Goal: Information Seeking & Learning: Learn about a topic

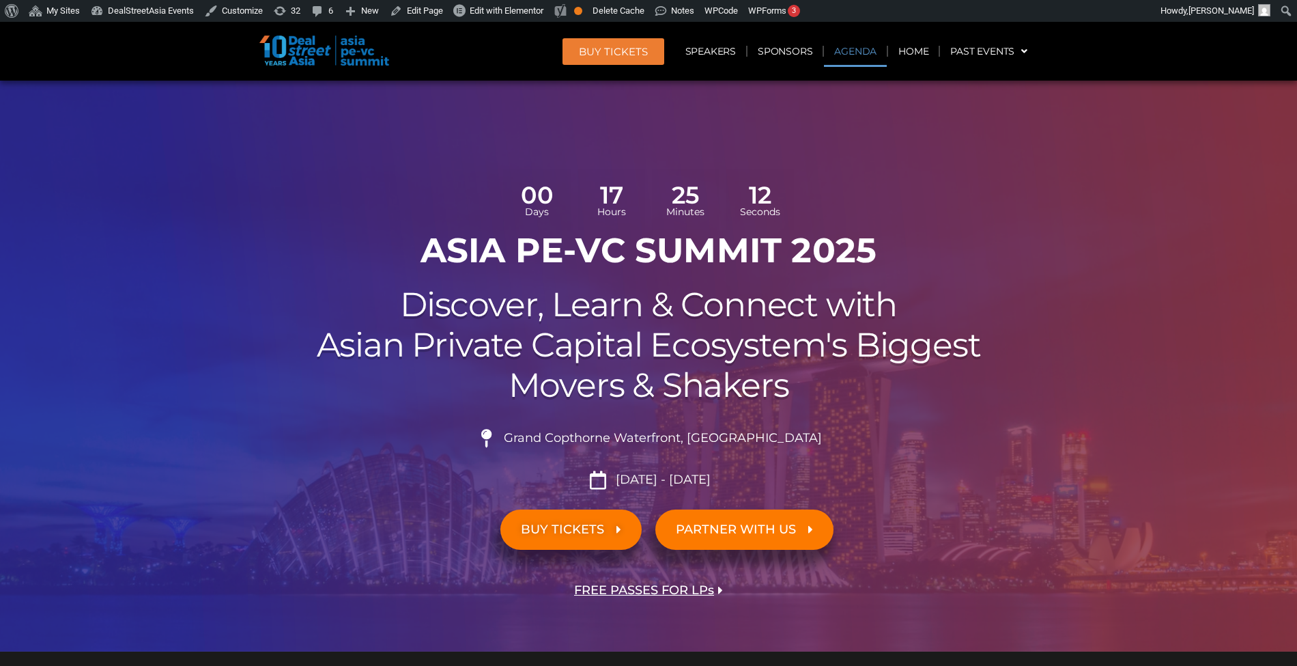
click at [848, 46] on link "Agenda" at bounding box center [855, 50] width 63 height 31
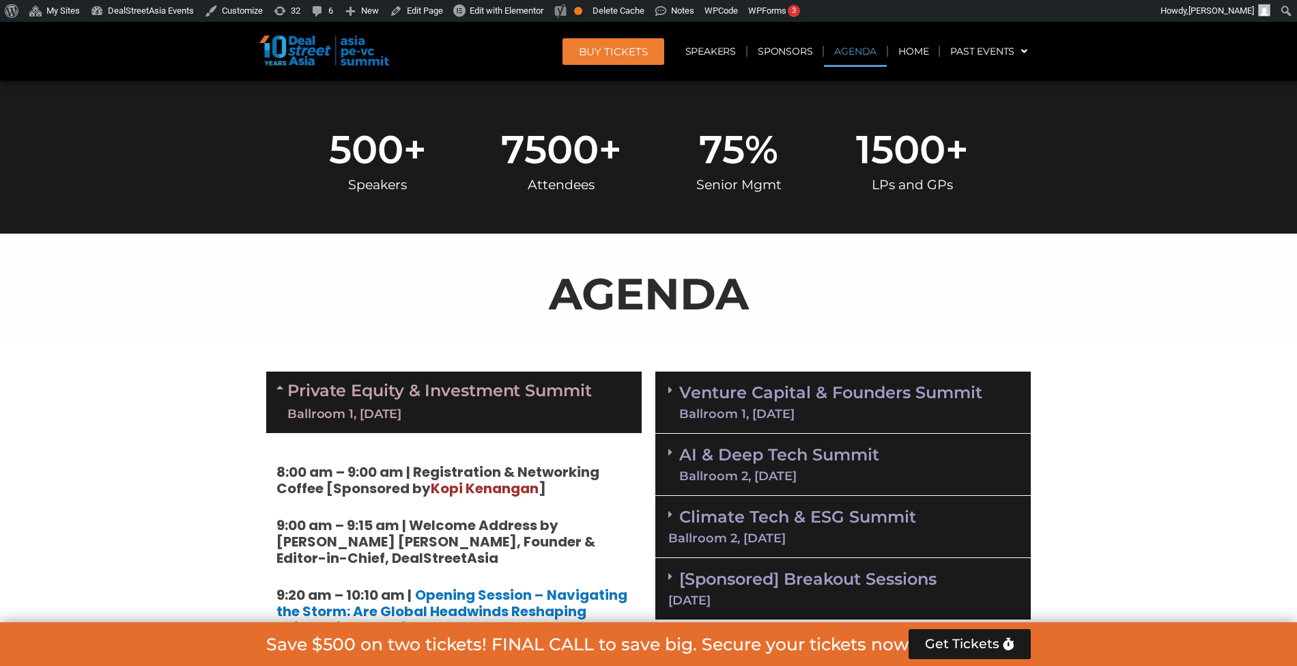
scroll to position [787, 0]
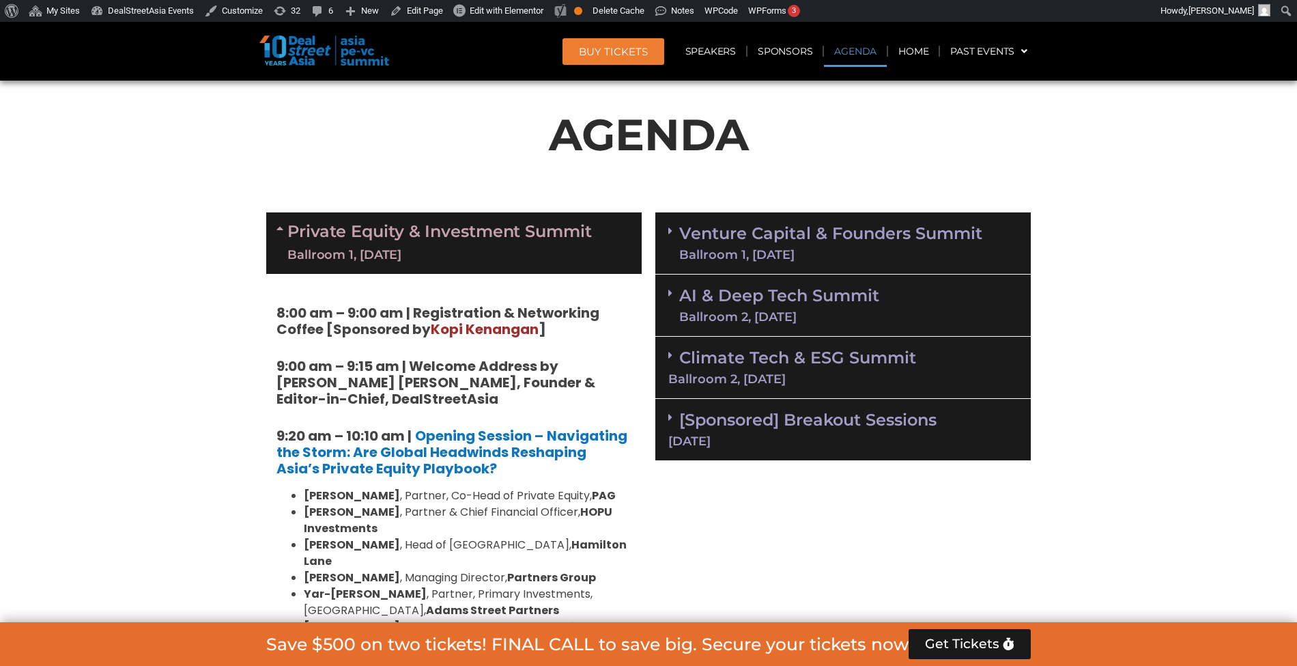
click at [592, 227] on div "Private Equity & Investment Summit Ballroom 1, 10 Sept" at bounding box center [453, 242] width 375 height 61
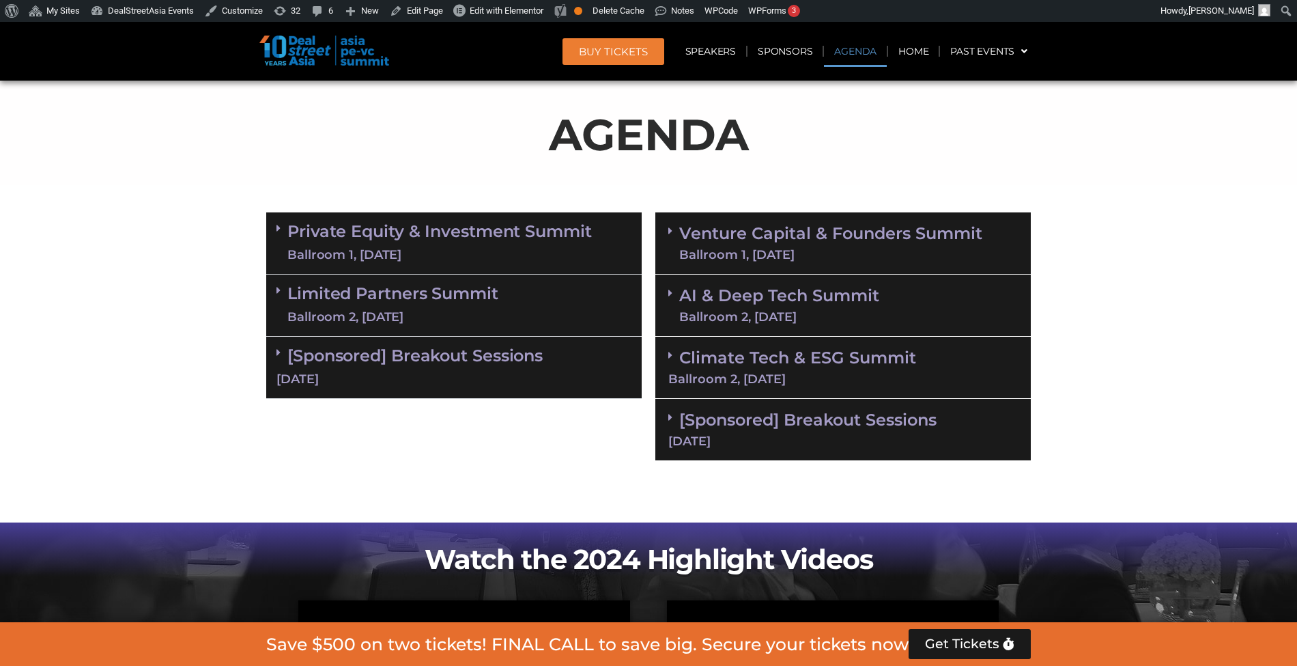
click at [875, 249] on div "Ballroom 1, 11 Sept" at bounding box center [830, 254] width 303 height 12
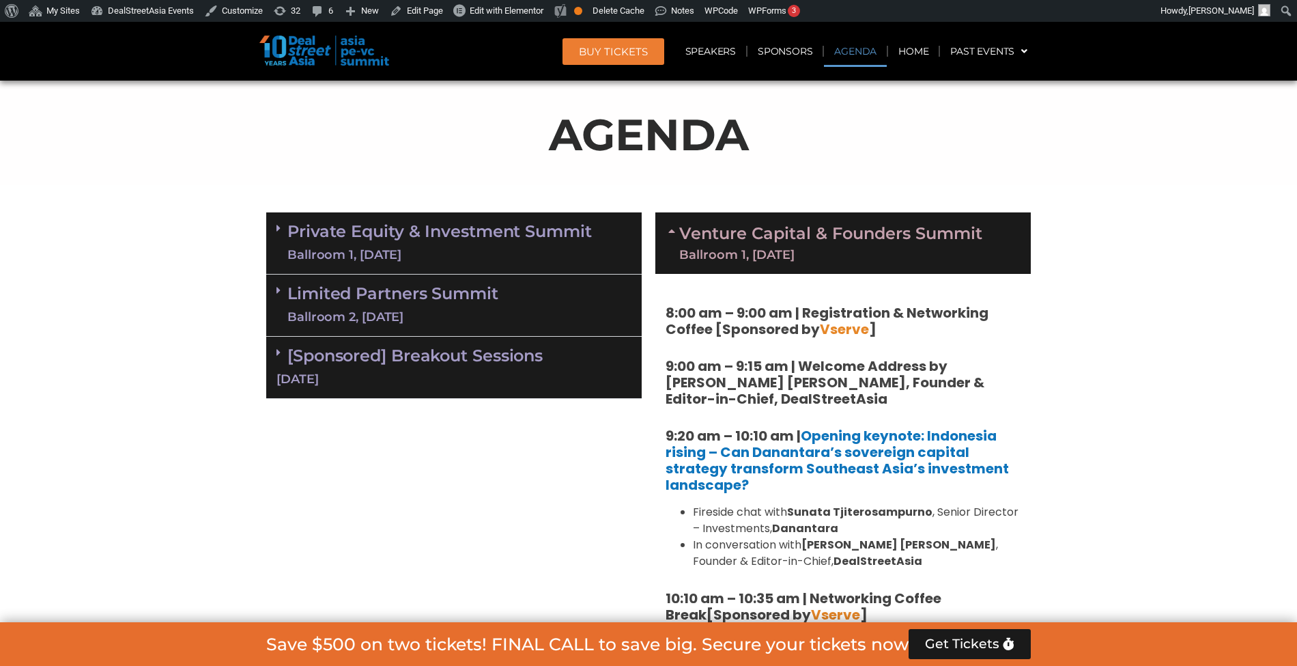
click at [875, 249] on div "Ballroom 1, 11 Sept" at bounding box center [830, 254] width 303 height 12
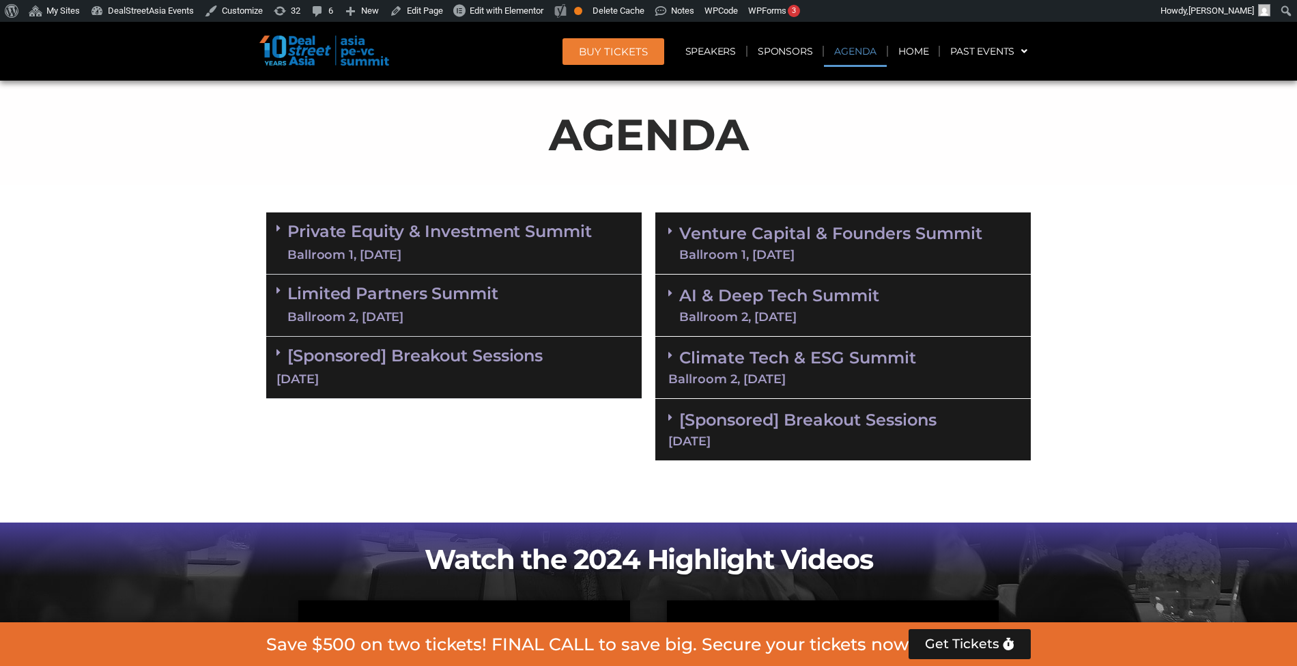
click at [859, 324] on div "AI & Deep Tech Summit Ballroom 2, 11 Sept" at bounding box center [842, 305] width 375 height 62
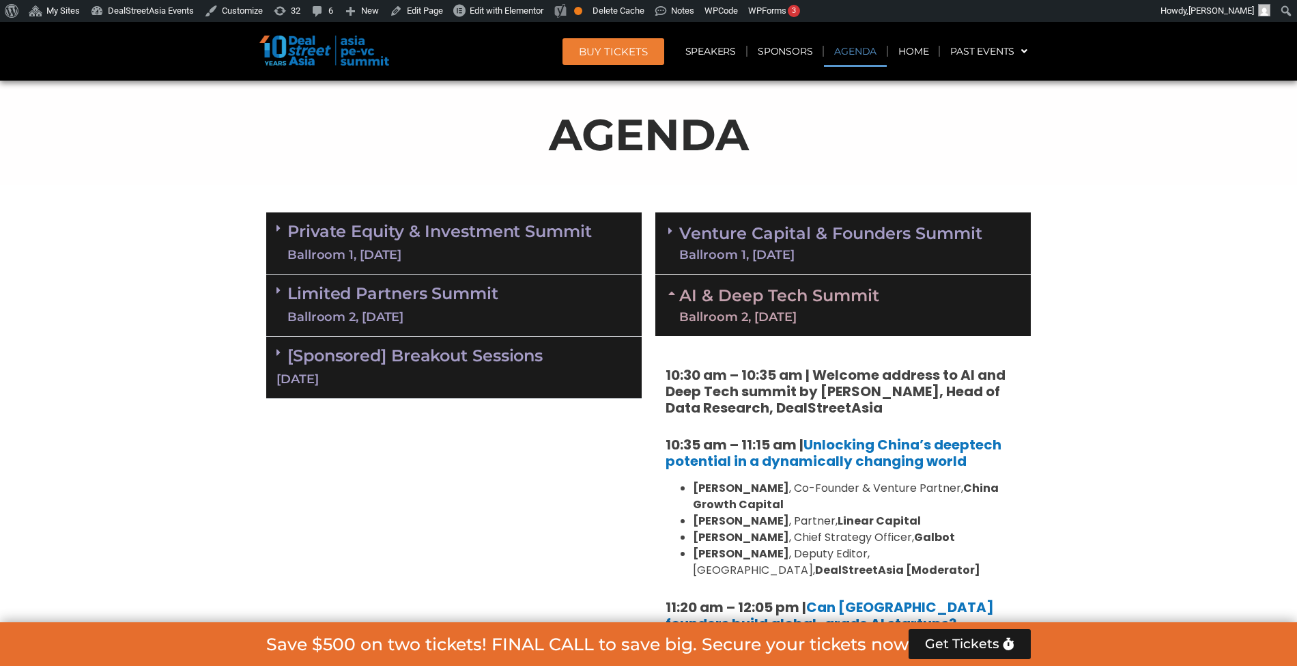
click at [859, 324] on div "AI & Deep Tech Summit Ballroom 2, 11 Sept" at bounding box center [842, 304] width 375 height 61
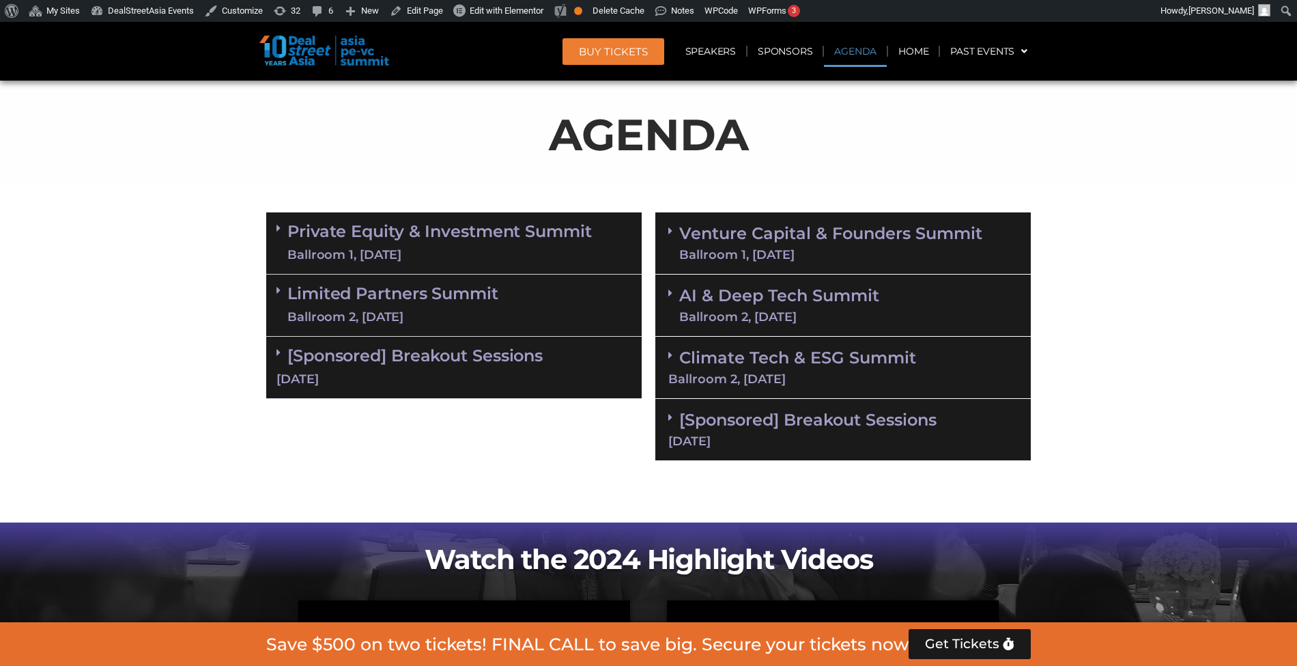
click at [848, 250] on div "Ballroom 1, 11 Sept" at bounding box center [830, 254] width 303 height 12
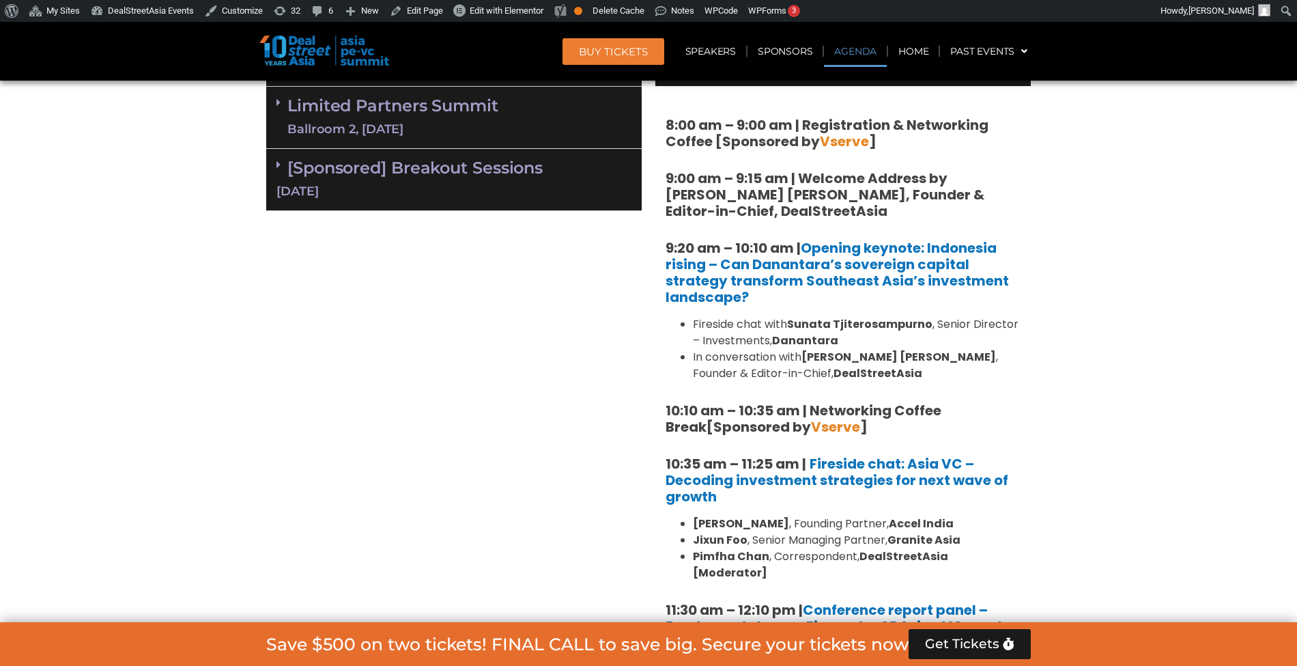
scroll to position [878, 0]
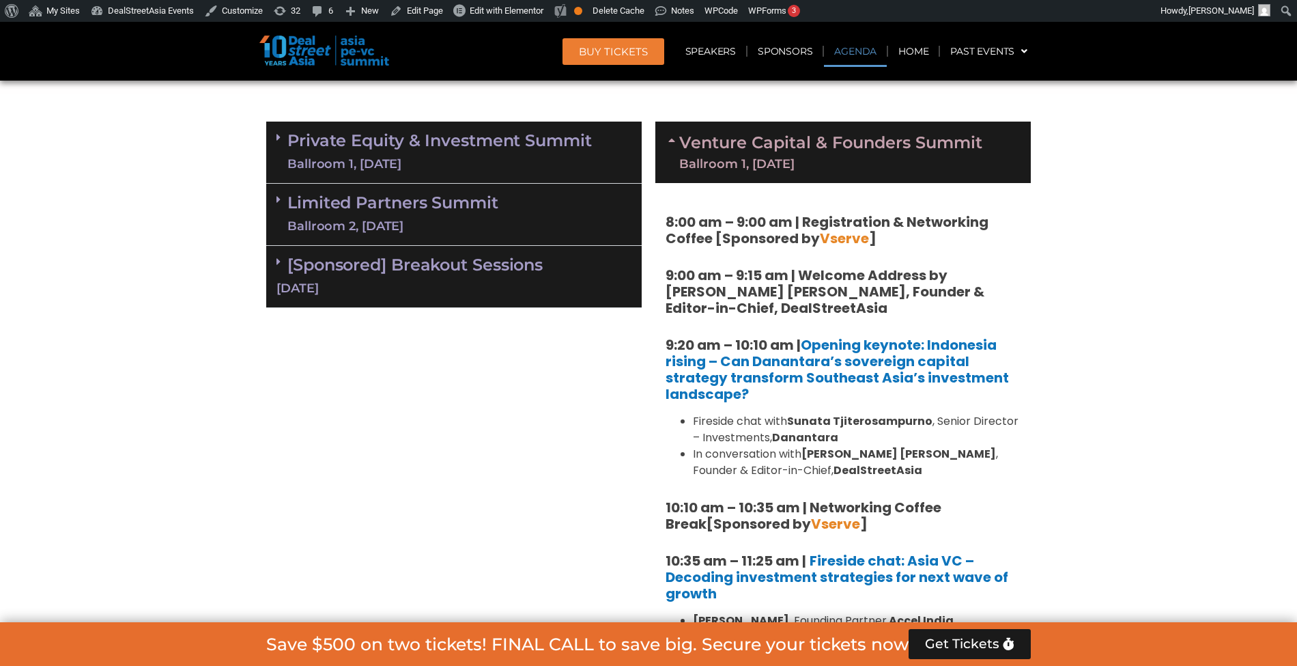
click at [799, 161] on div "Ballroom 1, 11 Sept" at bounding box center [830, 164] width 303 height 12
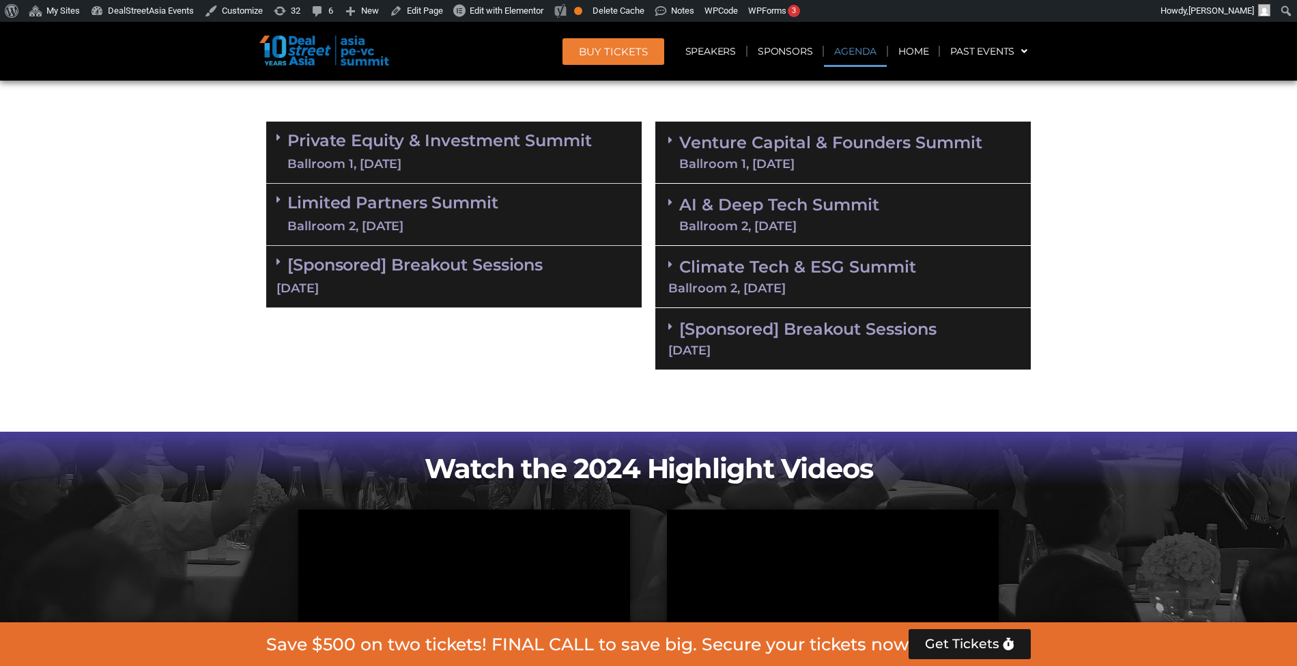
click at [800, 162] on div "Ballroom 1, 11 Sept" at bounding box center [830, 164] width 303 height 12
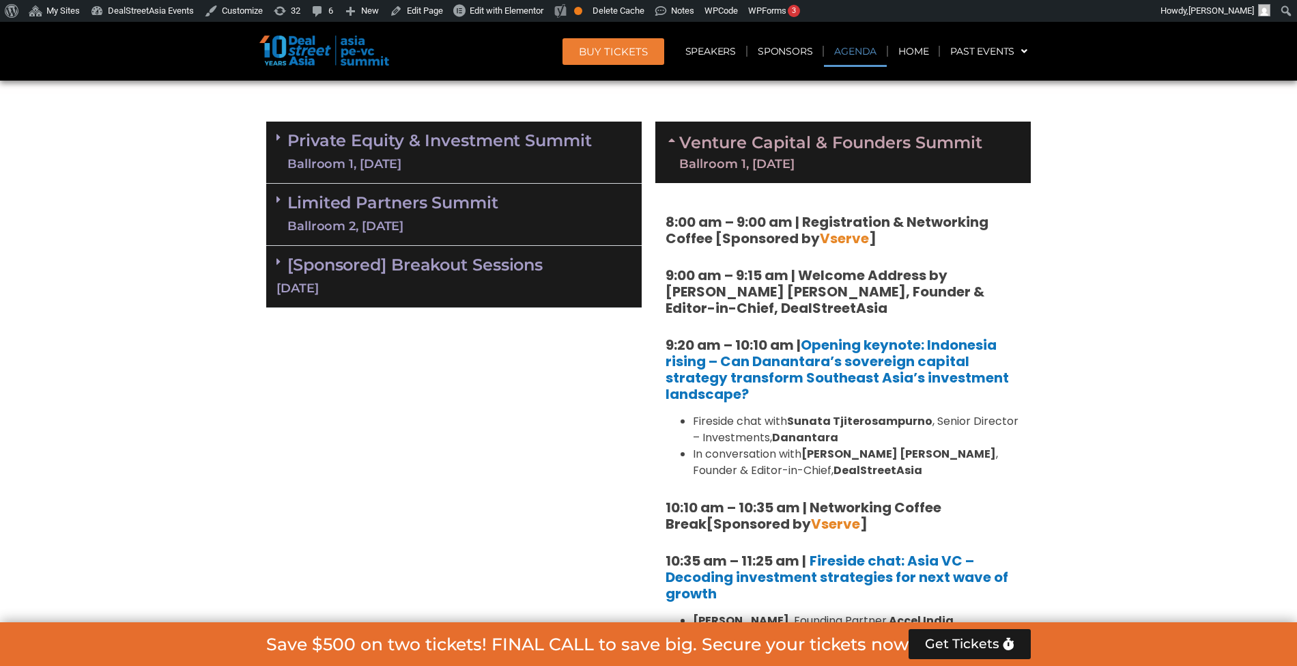
click at [800, 162] on div "Ballroom 1, 11 Sept" at bounding box center [830, 164] width 303 height 12
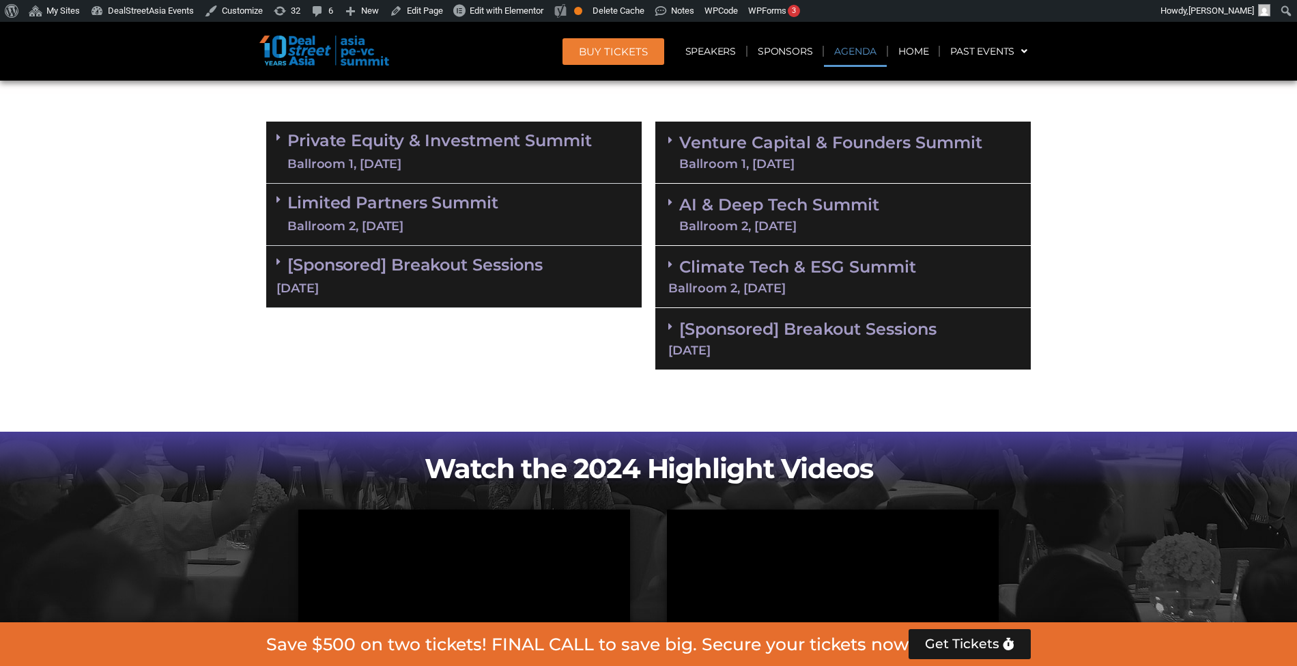
click at [800, 162] on div "Ballroom 1, 11 Sept" at bounding box center [830, 164] width 303 height 12
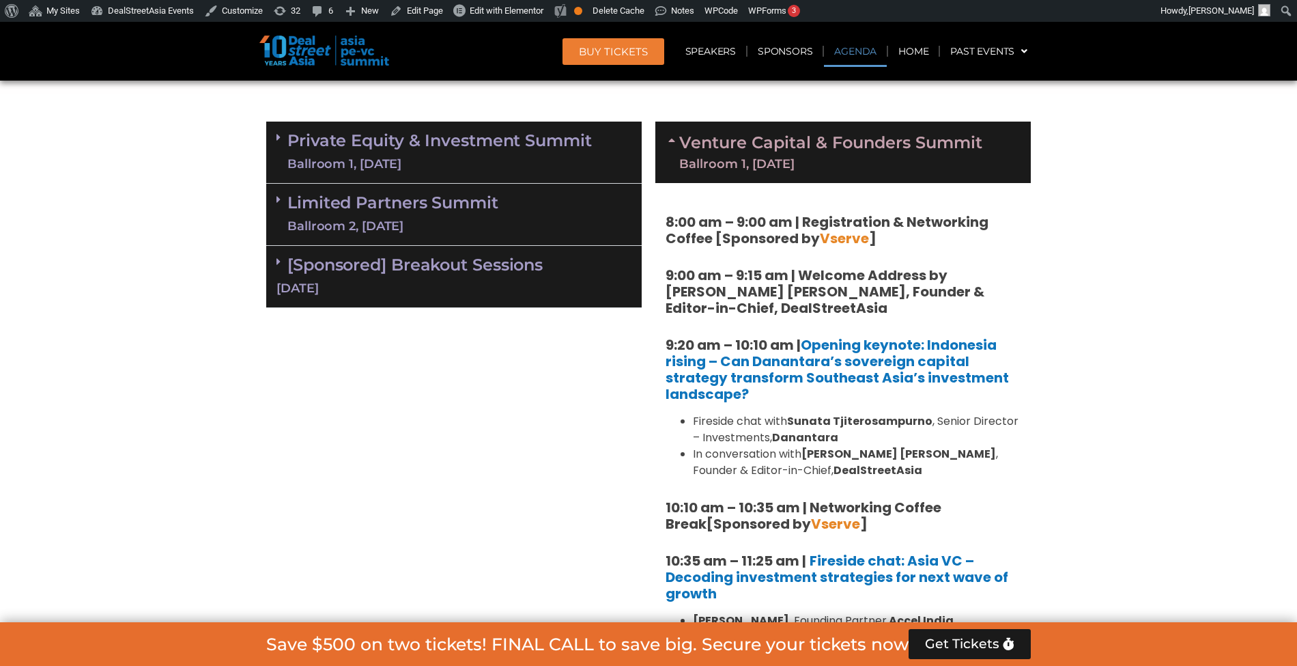
click at [800, 162] on div "Ballroom 1, 11 Sept" at bounding box center [830, 164] width 303 height 12
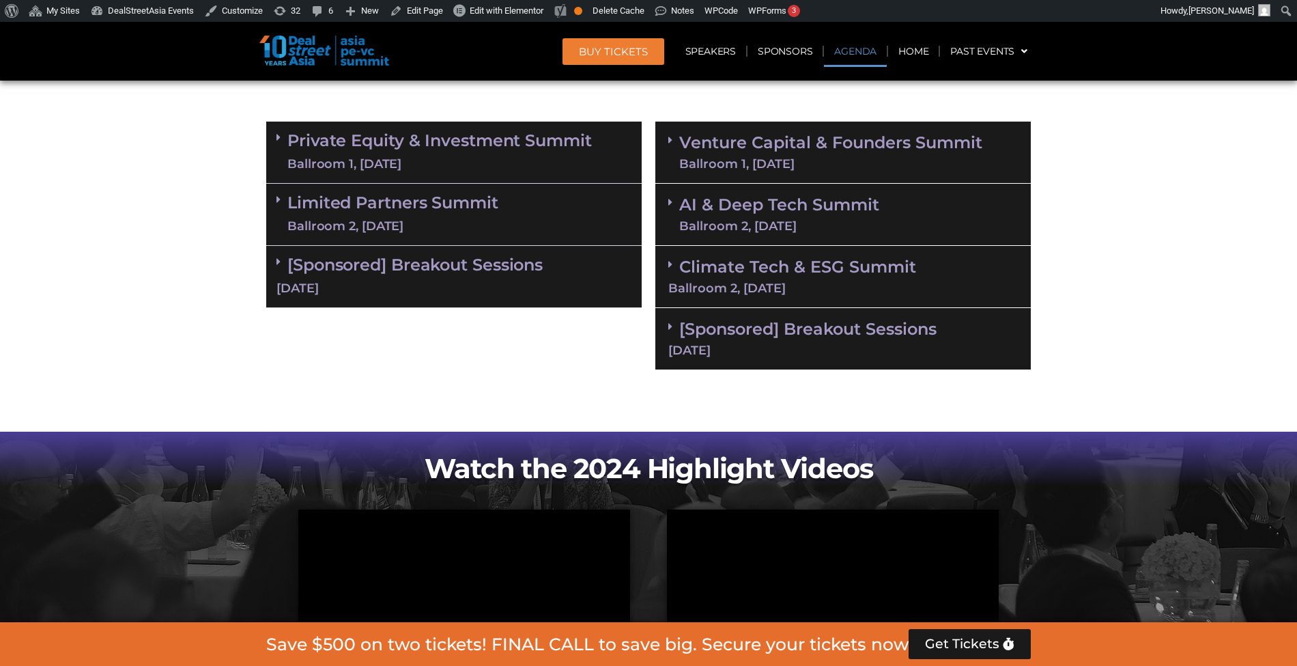
click at [803, 224] on div "Ballroom 2, 11 Sept" at bounding box center [779, 226] width 200 height 12
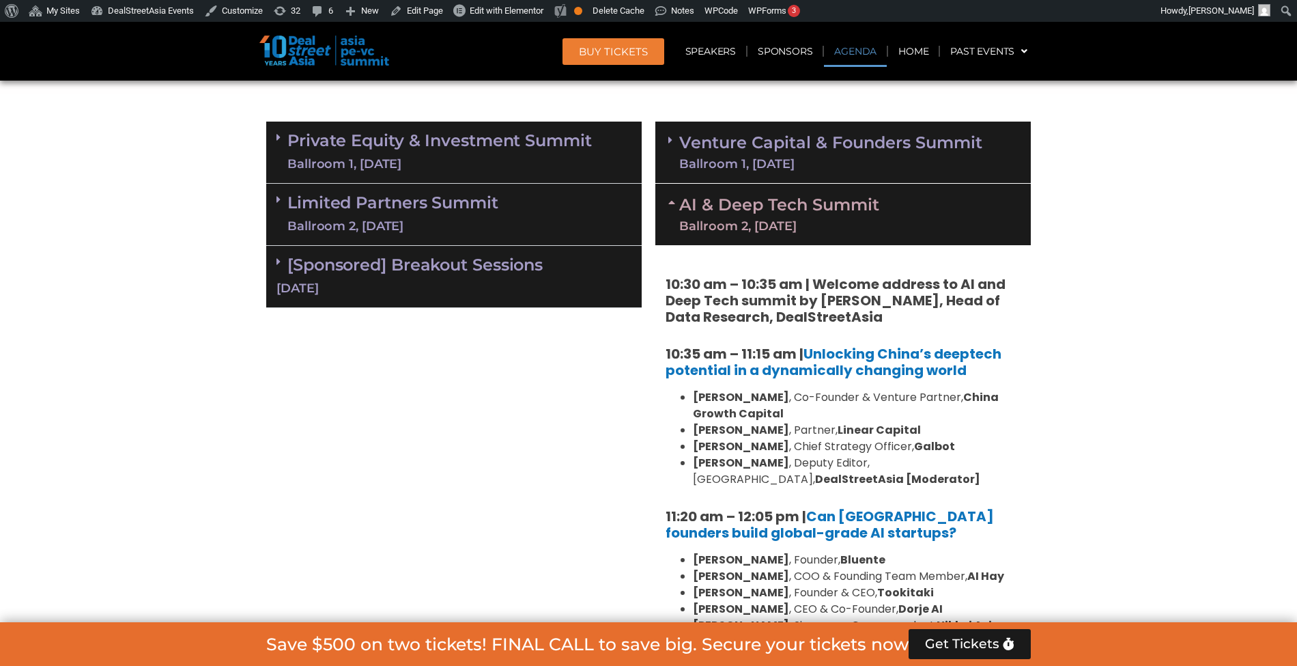
click at [803, 224] on div "Ballroom 2, 11 Sept" at bounding box center [779, 226] width 200 height 12
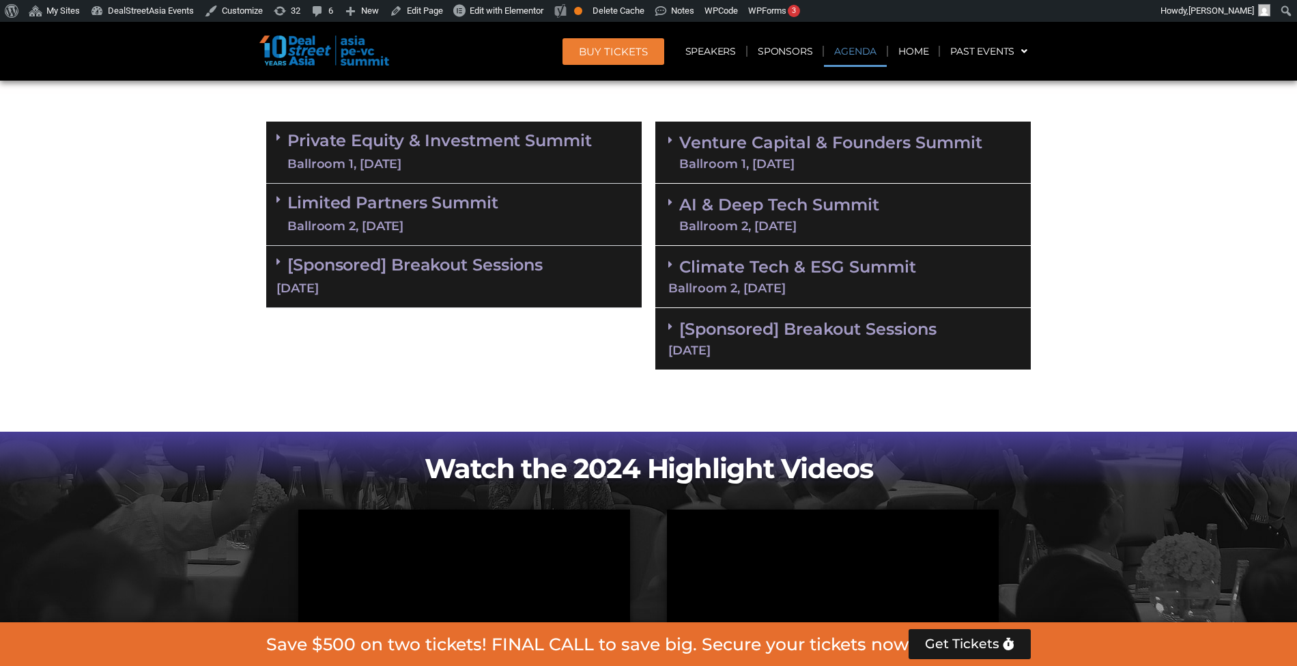
click at [781, 165] on div "Ballroom 1, 11 Sept" at bounding box center [830, 164] width 303 height 12
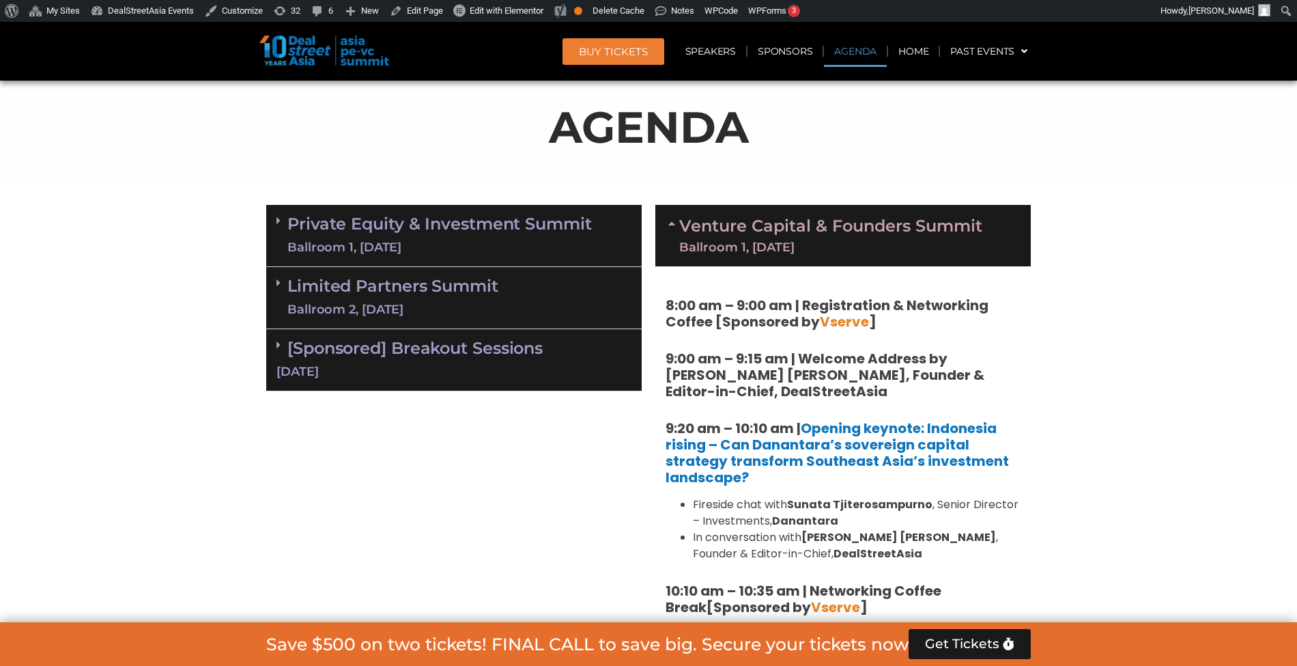
scroll to position [793, 0]
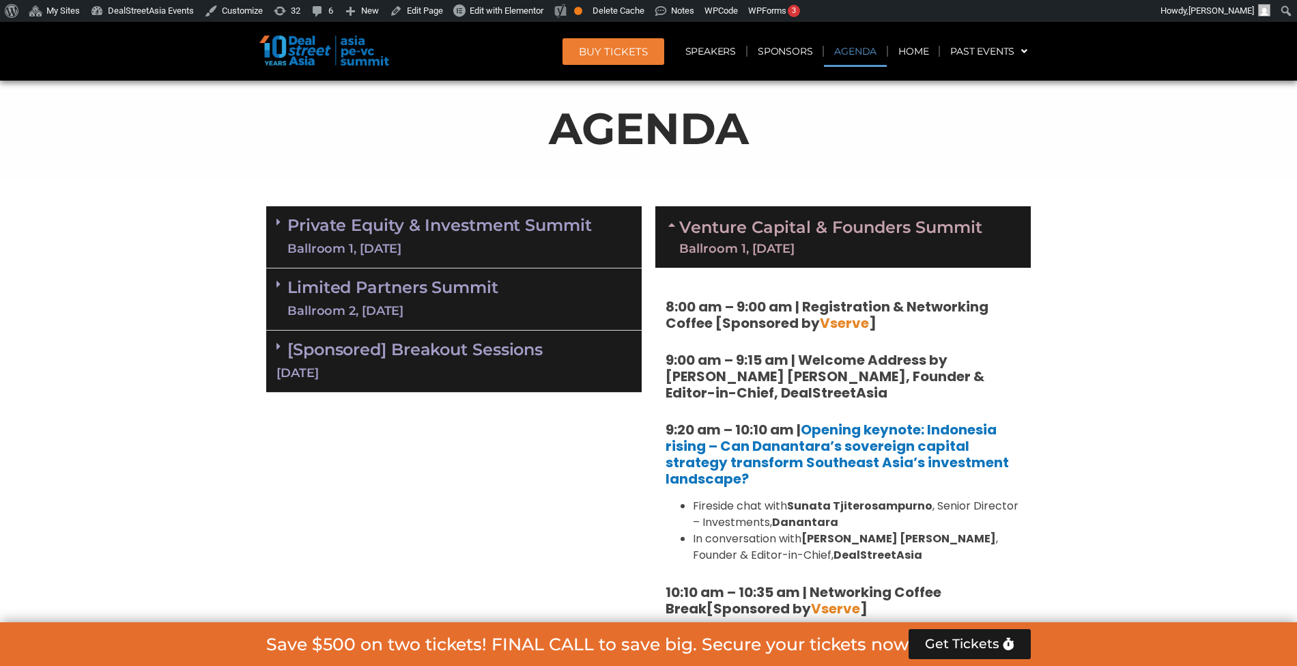
click at [829, 220] on link "Venture Capital & Founders​ Summit Ballroom 1, 11 Sept" at bounding box center [830, 236] width 303 height 35
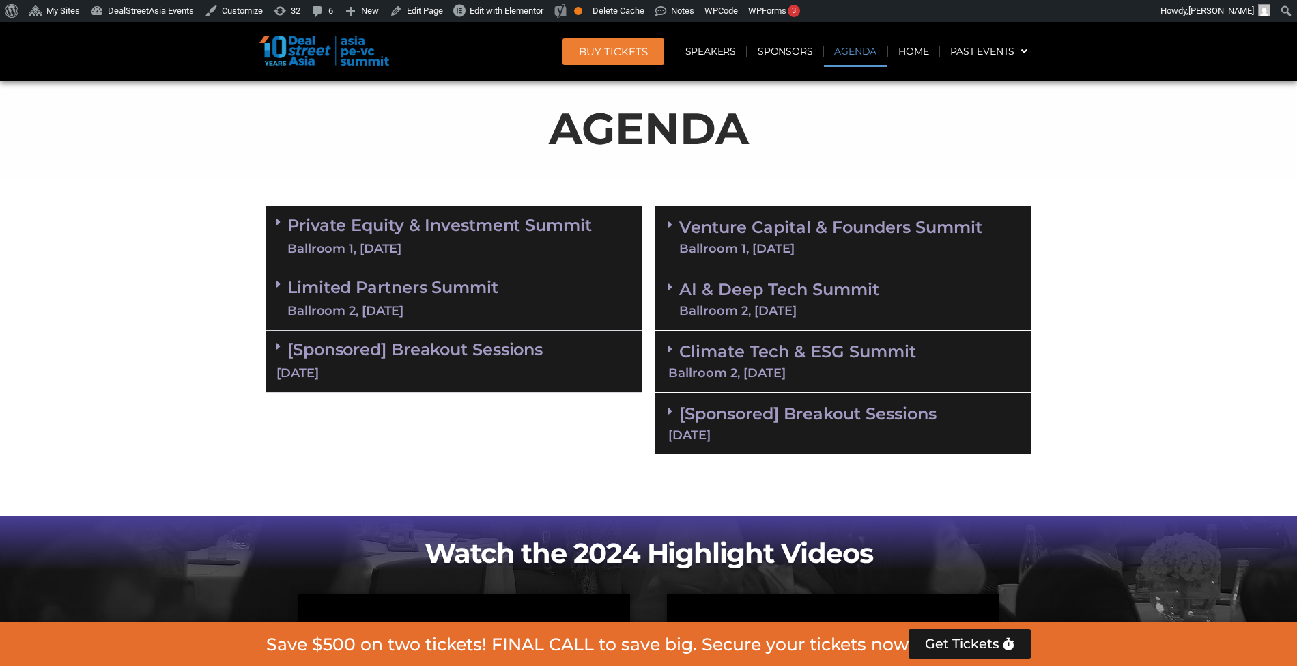
click at [831, 291] on link "AI & Deep Tech Summit Ballroom 2, 11 Sept" at bounding box center [779, 298] width 200 height 35
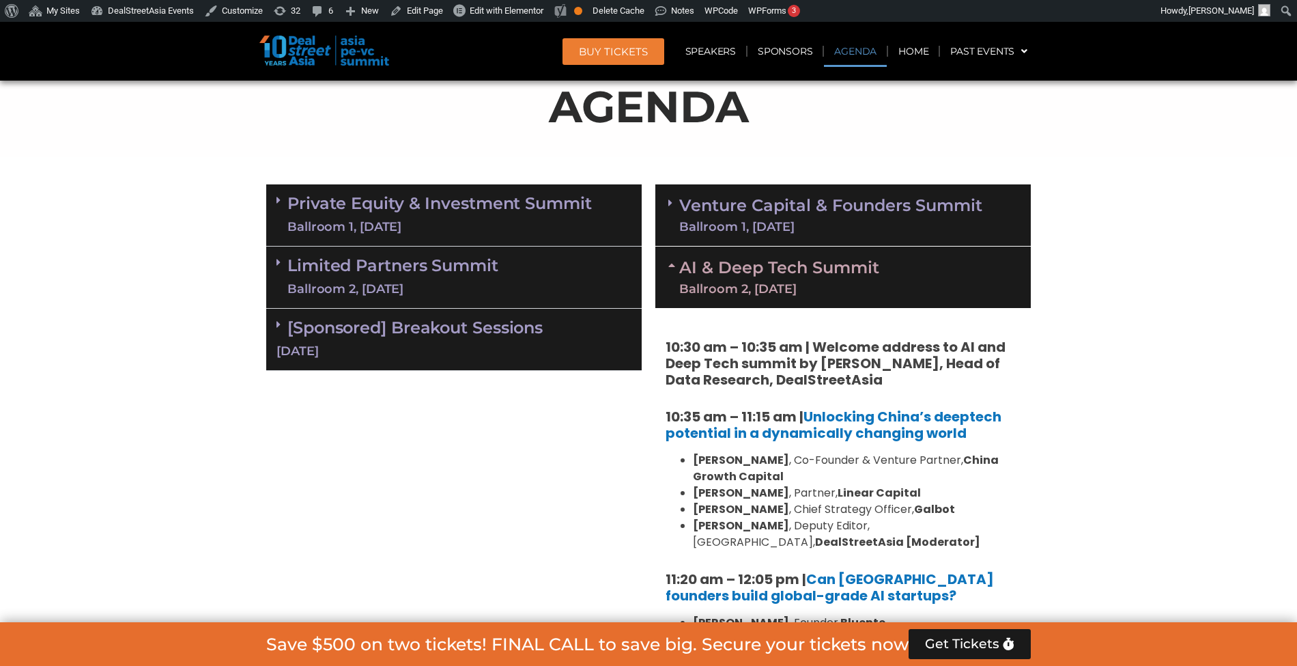
scroll to position [814, 0]
click at [856, 272] on link "AI & Deep Tech Summit Ballroom 2, 11 Sept" at bounding box center [779, 277] width 200 height 35
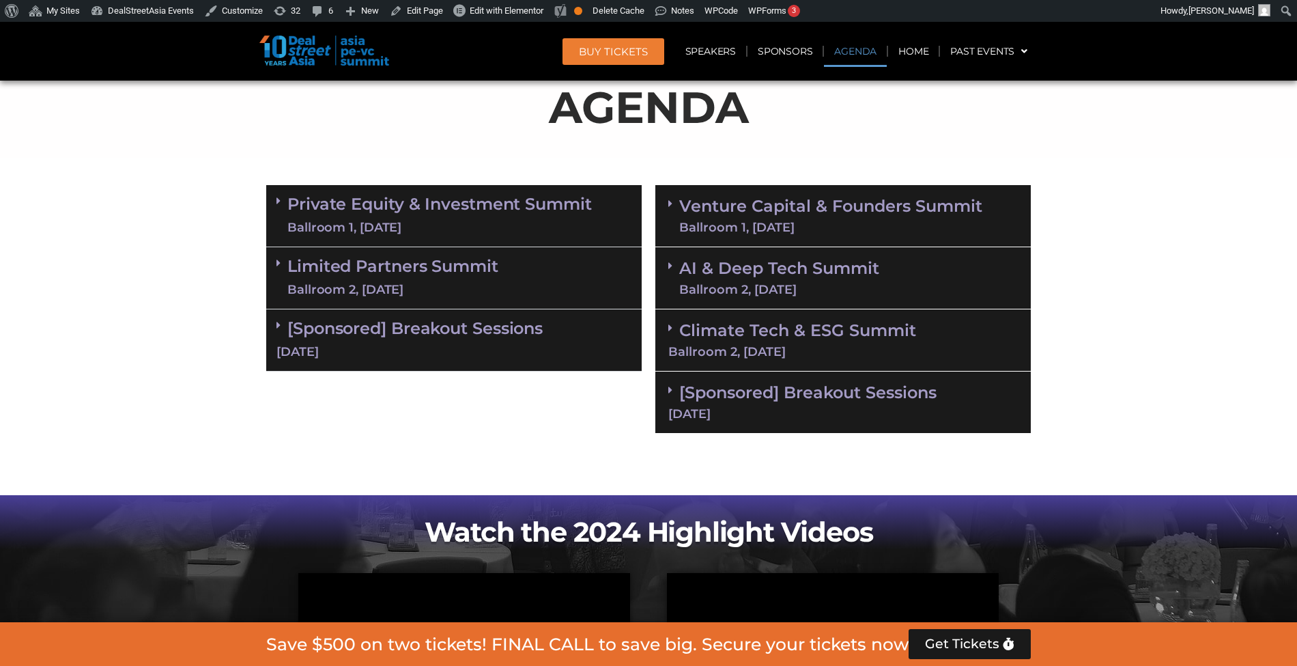
click at [856, 272] on link "AI & Deep Tech Summit Ballroom 2, 11 Sept" at bounding box center [779, 277] width 200 height 35
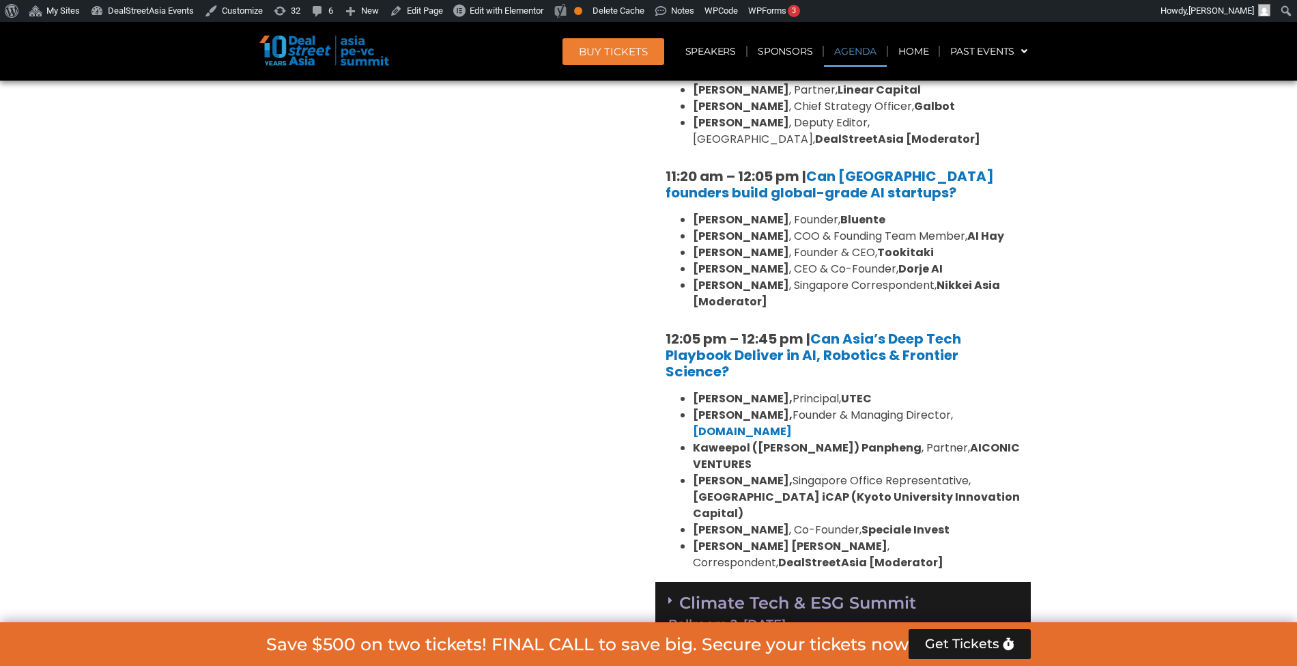
scroll to position [973, 0]
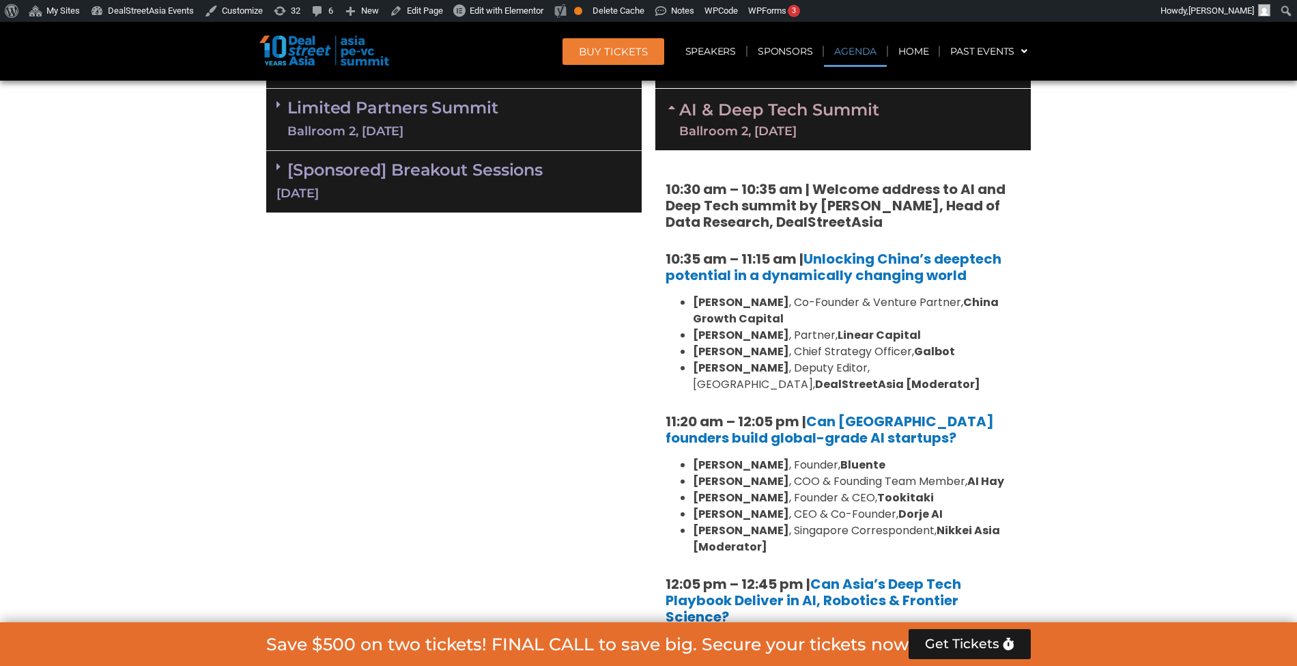
click at [801, 136] on div "Ballroom 2, 11 Sept" at bounding box center [779, 131] width 200 height 12
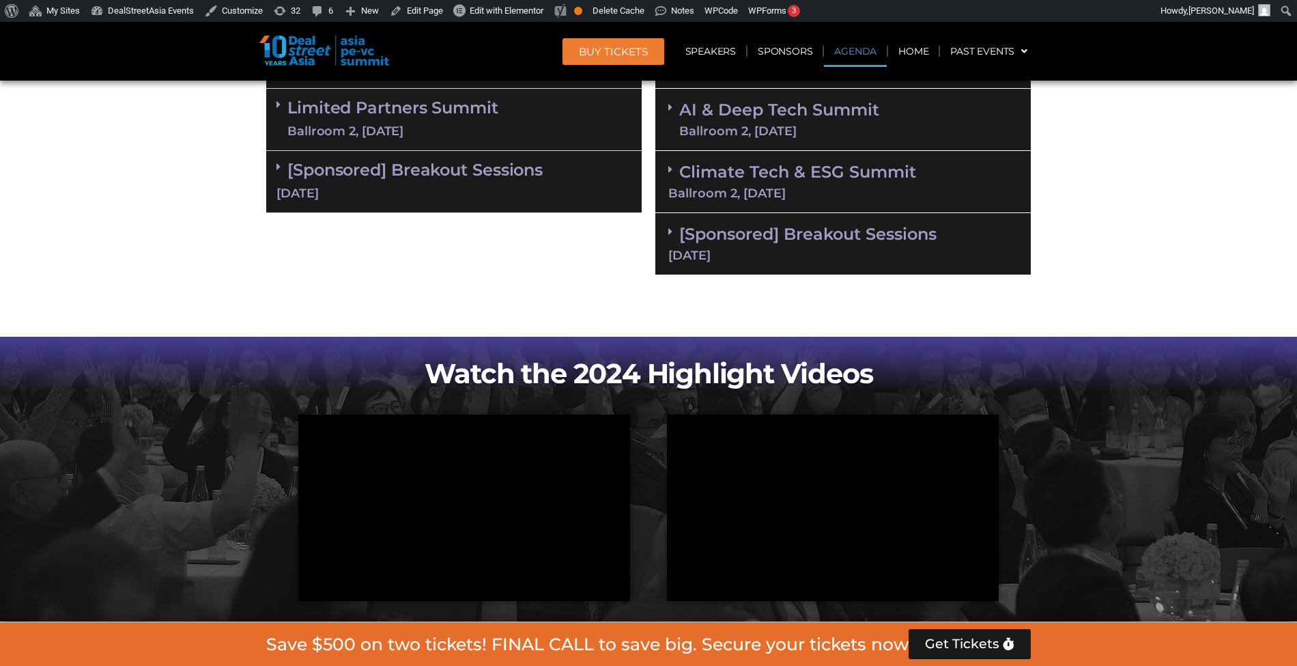
click at [811, 184] on div "Climate Tech & ESG Summit Ballroom 2, 11 Sept" at bounding box center [842, 182] width 375 height 62
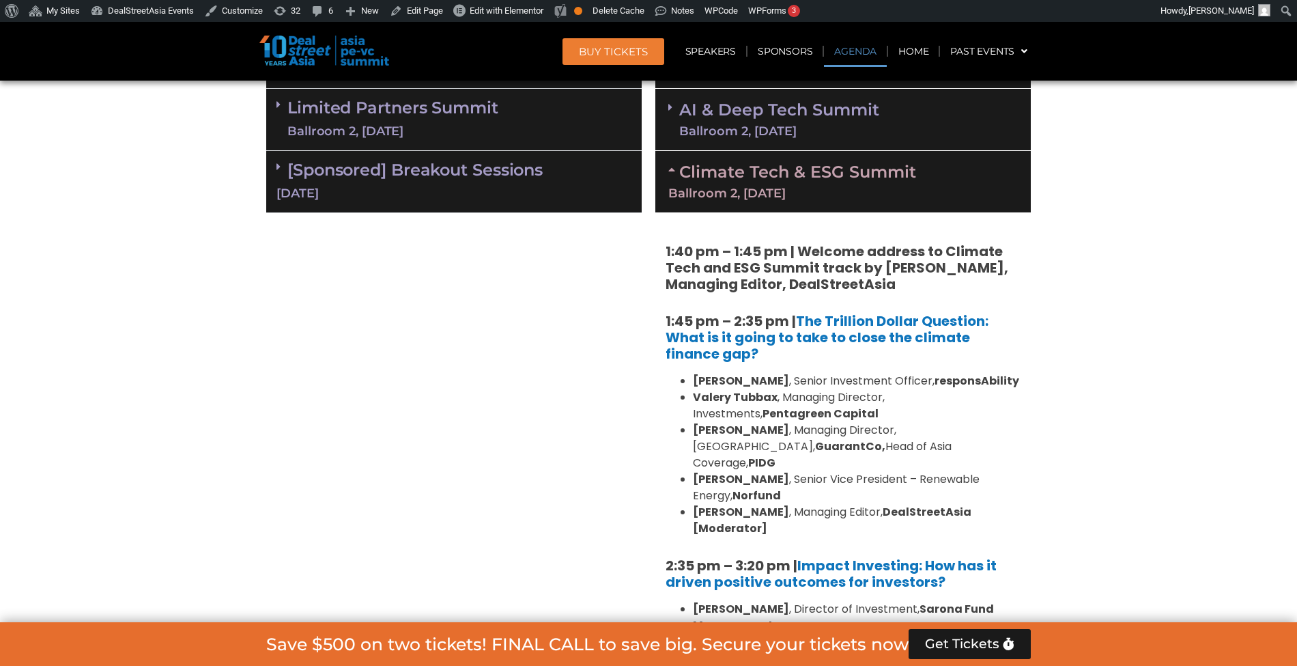
click at [811, 184] on div "Climate Tech & ESG Summit Ballroom 2, 11 Sept" at bounding box center [842, 181] width 375 height 61
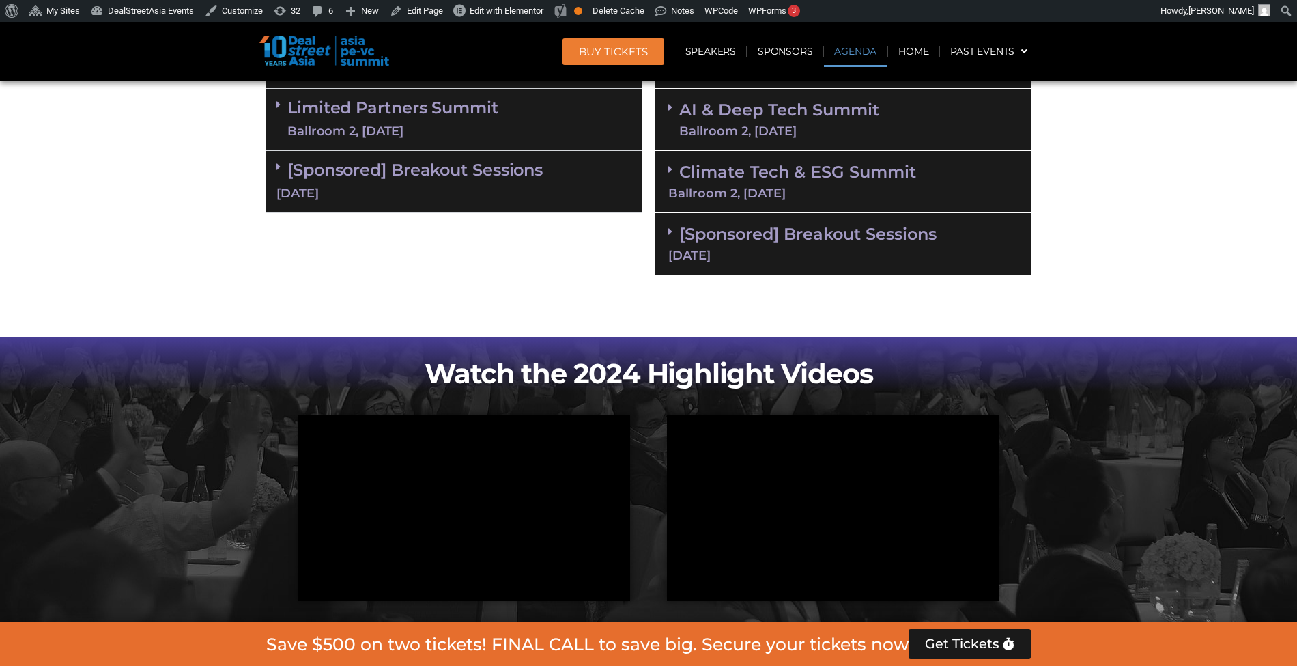
click at [761, 227] on link "[Sponsored] Breakout Sessions 11 Sept" at bounding box center [842, 243] width 349 height 38
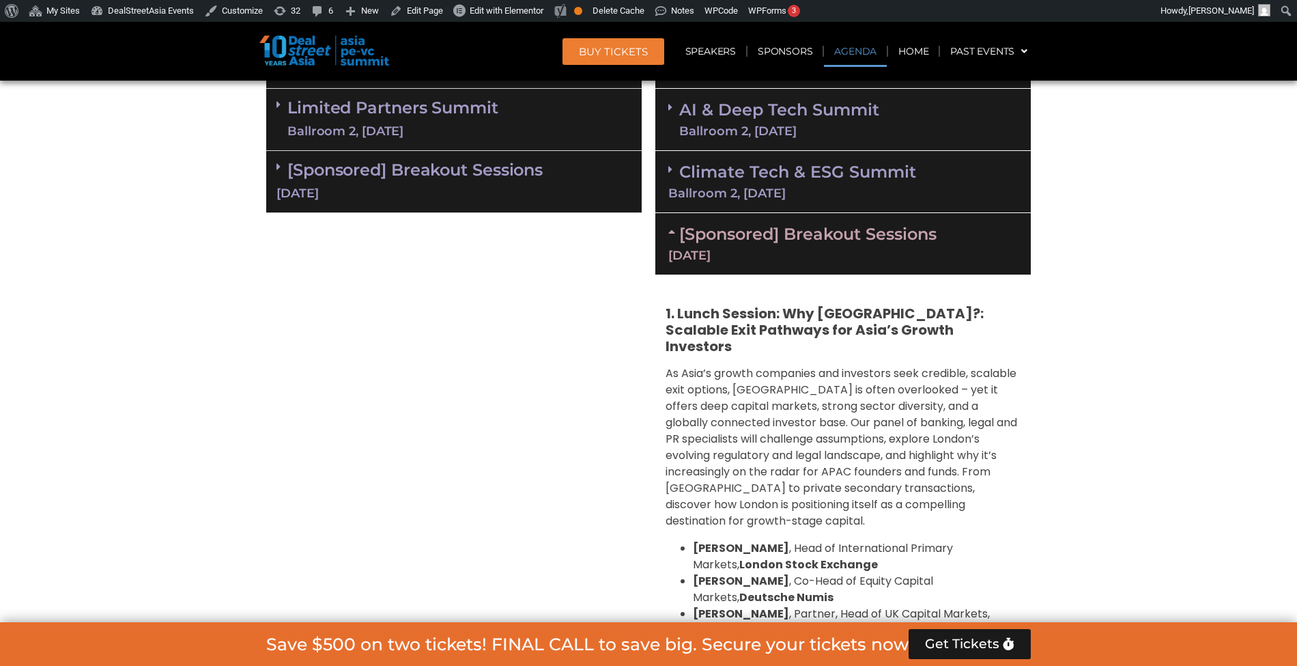
click at [761, 227] on link "[Sponsored] Breakout Sessions 11 Sept" at bounding box center [842, 243] width 349 height 38
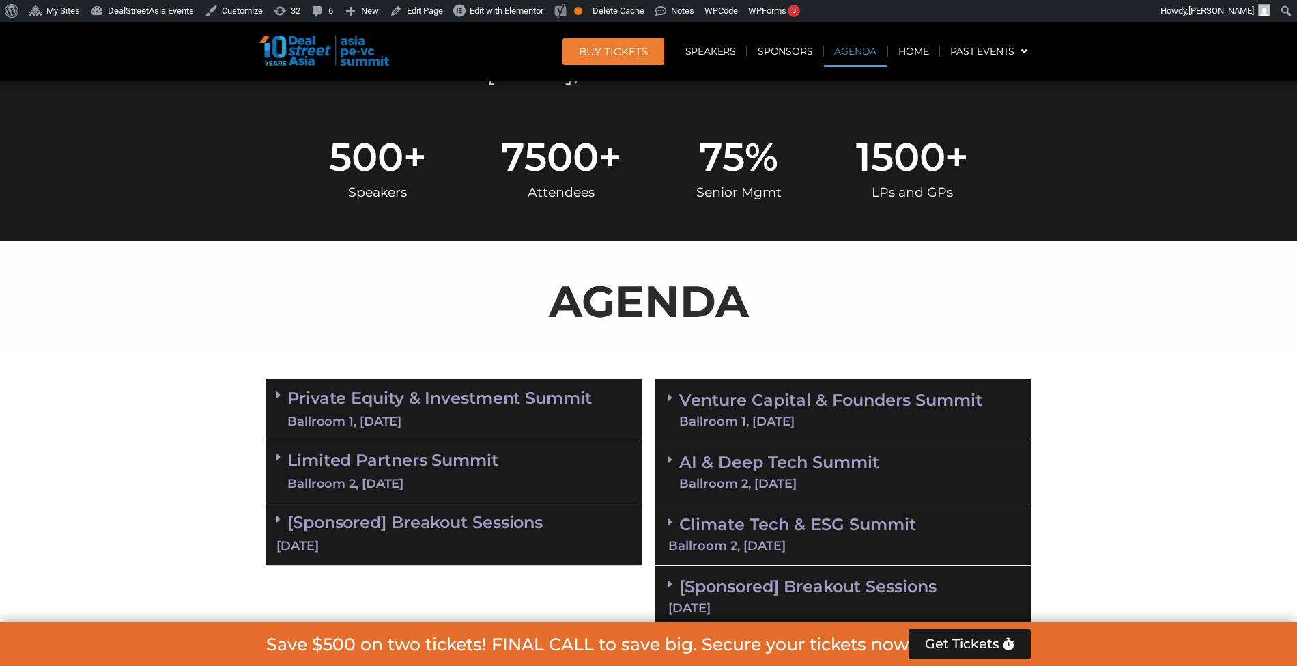
scroll to position [612, 0]
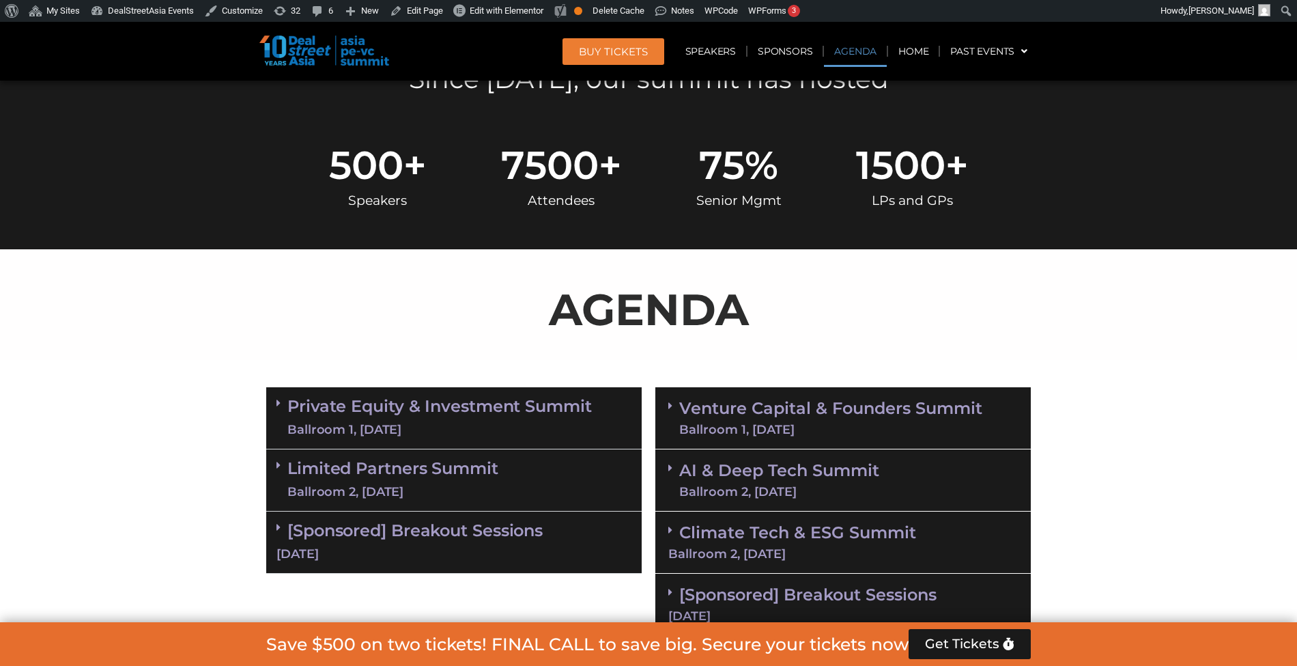
click at [560, 418] on link "Private Equity & Investment Summit Ballroom 1, 10 Sept" at bounding box center [439, 417] width 304 height 41
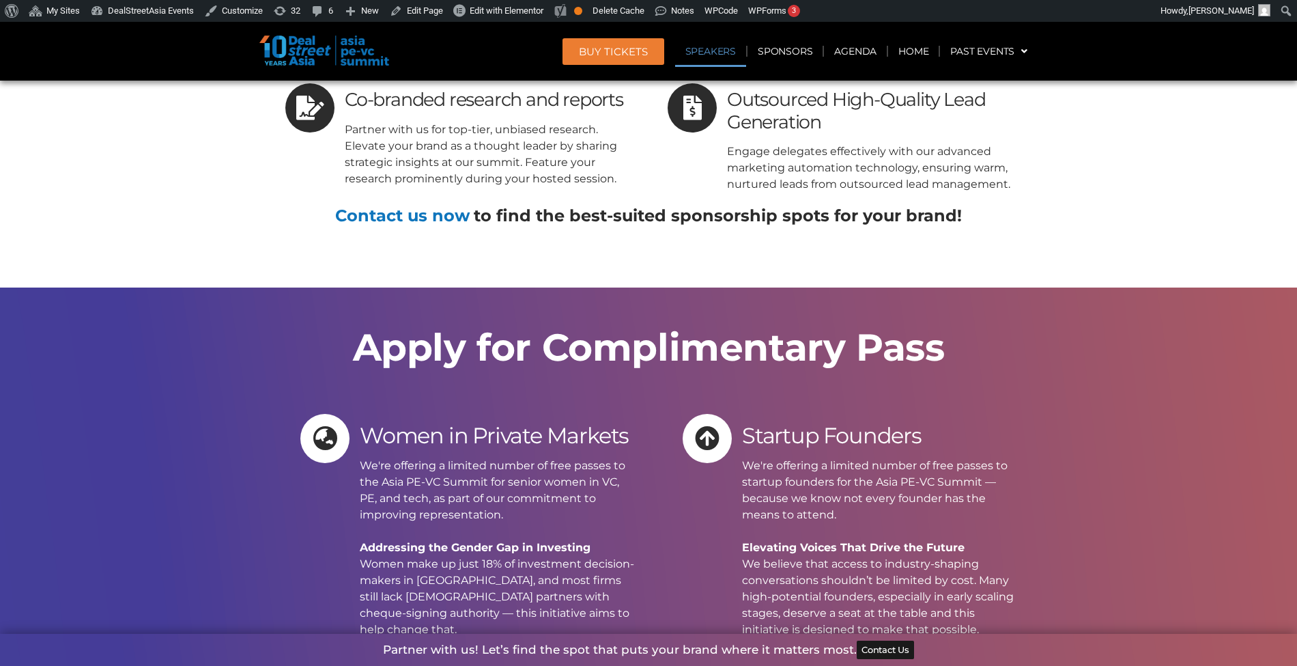
scroll to position [2502, 0]
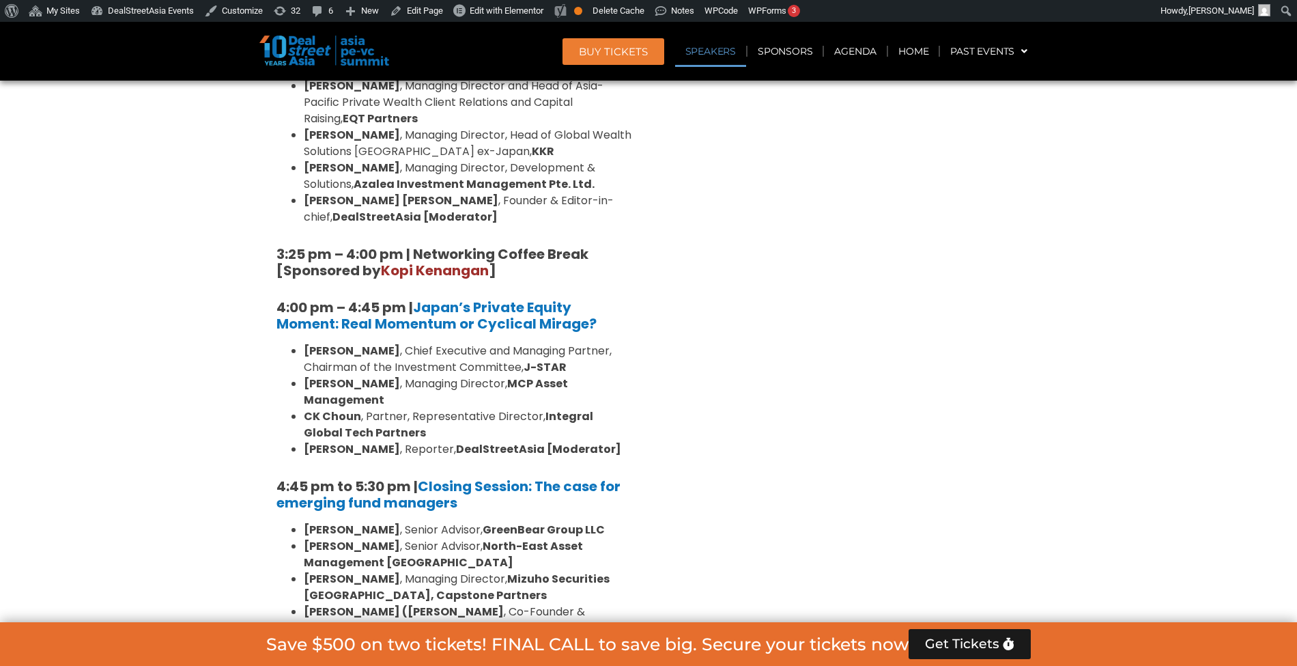
scroll to position [4082, 0]
copy div "Kavitha Nair , Senior Reporter, DealStreetAsia [Moderator]"
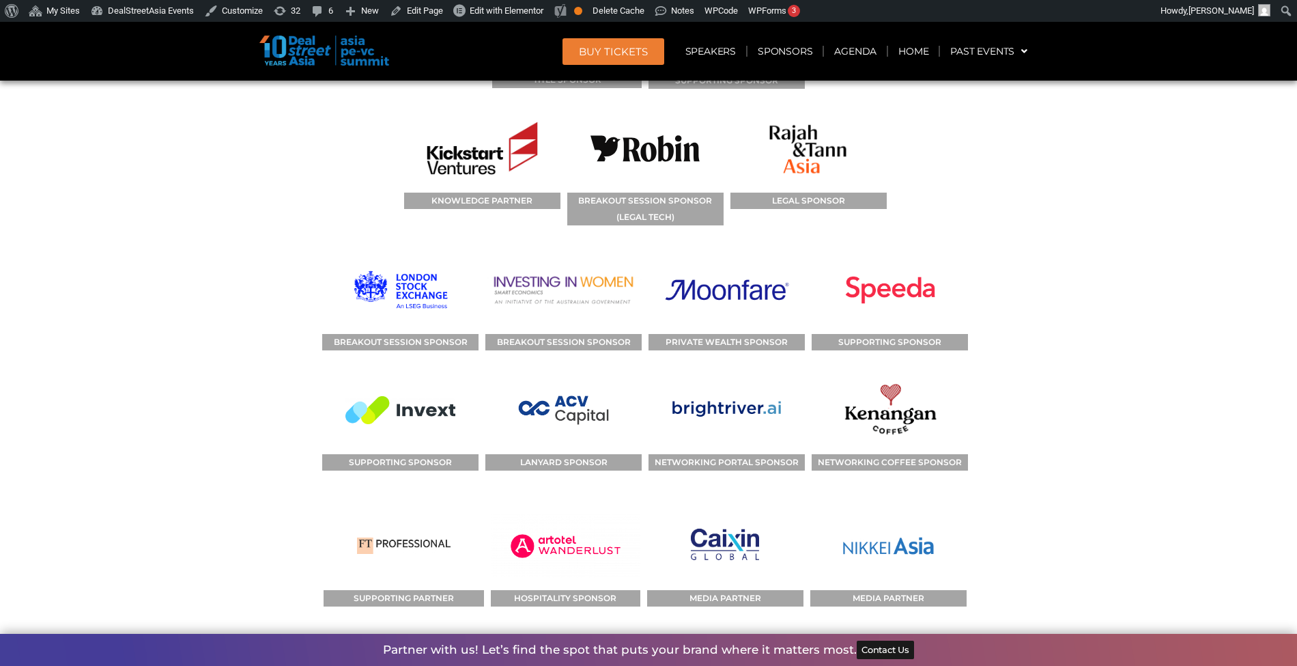
scroll to position [8241, 0]
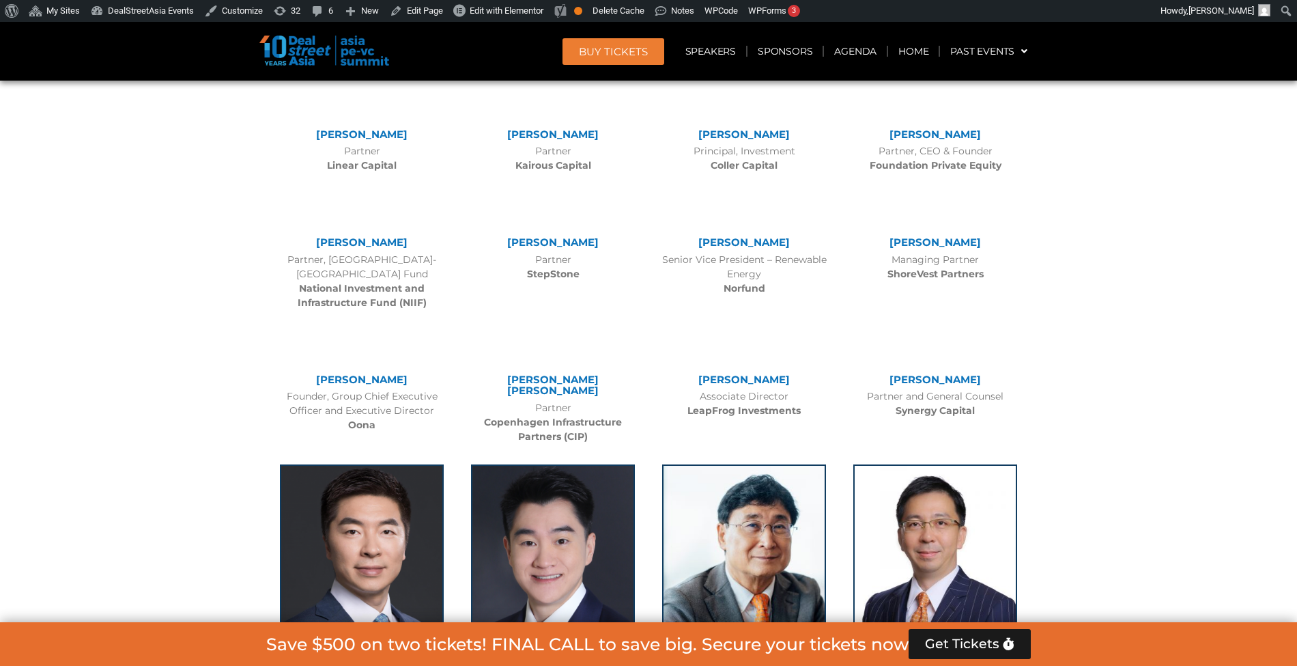
scroll to position [3461, 0]
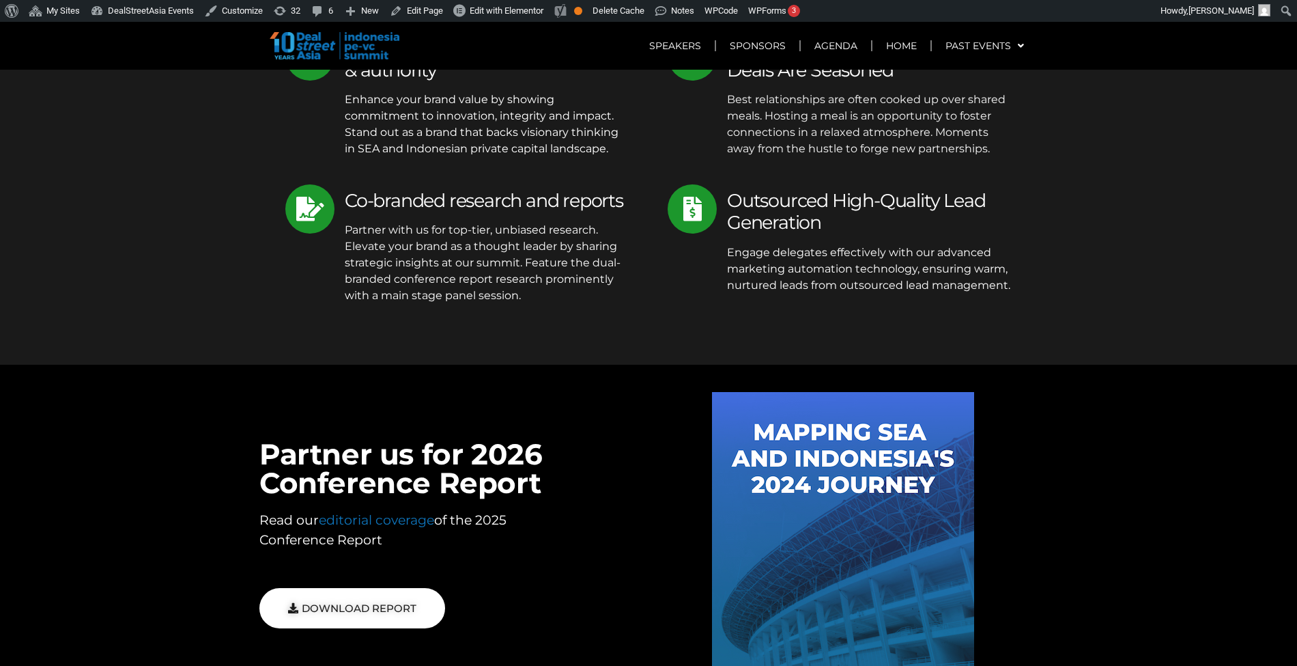
scroll to position [4729, 0]
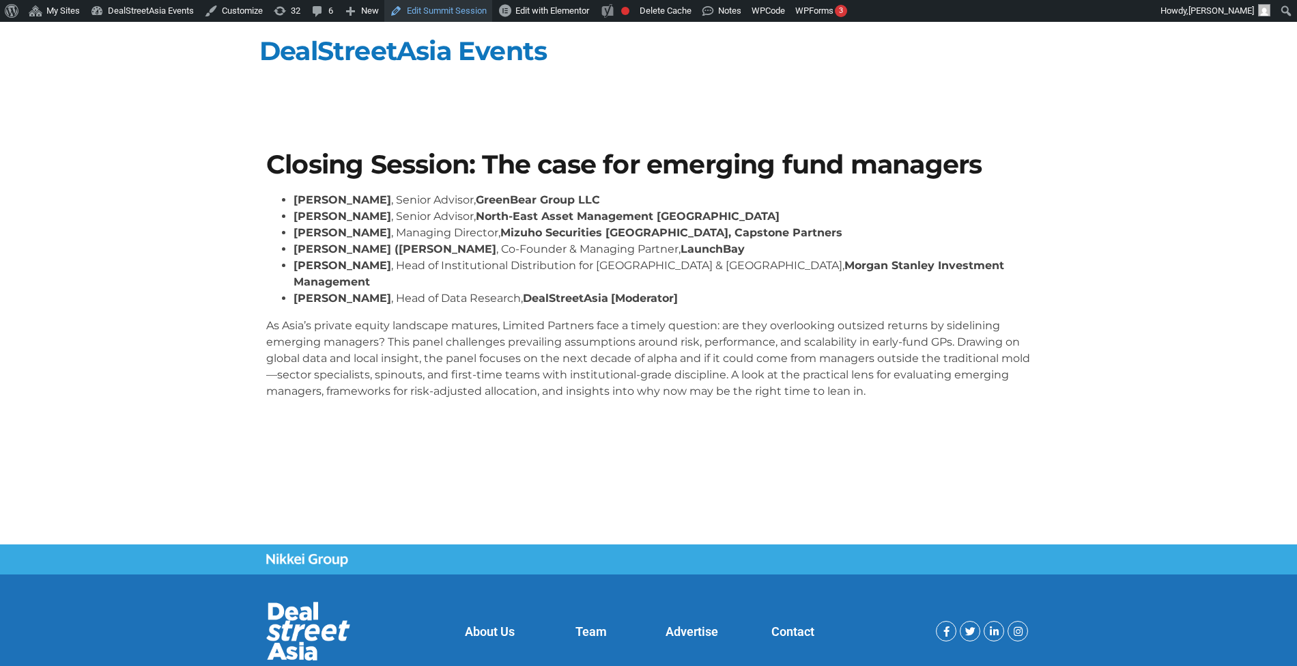
click at [423, 12] on link "Edit Summit Session" at bounding box center [438, 11] width 108 height 22
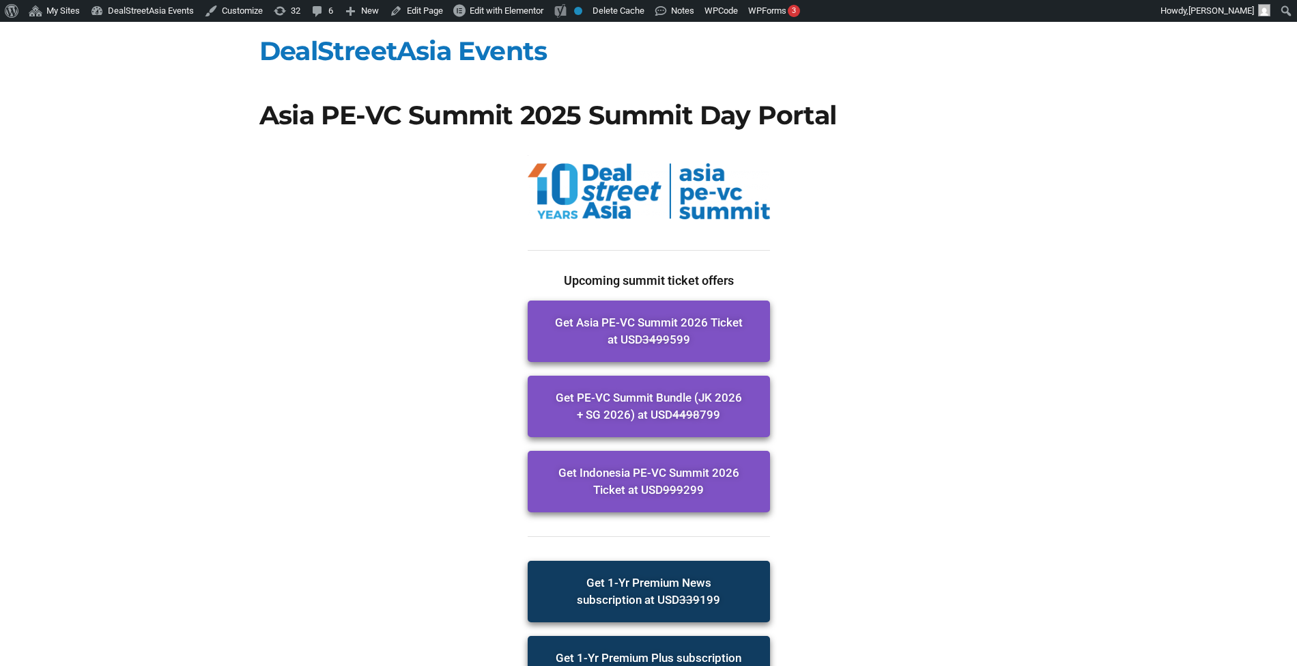
scroll to position [240, 0]
